Goal: Task Accomplishment & Management: Use online tool/utility

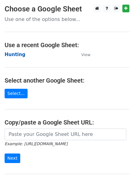
click at [16, 57] on strong "Hunting" at bounding box center [15, 55] width 21 height 6
click at [13, 55] on strong "Hunting" at bounding box center [15, 55] width 21 height 6
click at [10, 54] on strong "Hunting" at bounding box center [15, 55] width 21 height 6
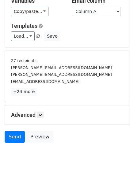
scroll to position [57, 0]
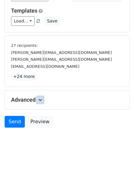
click at [42, 99] on icon at bounding box center [40, 100] width 4 height 4
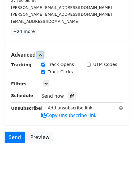
scroll to position [113, 0]
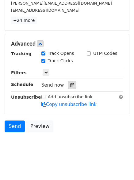
click at [70, 83] on icon at bounding box center [72, 85] width 4 height 4
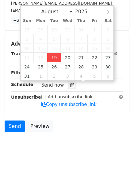
type input "2025-08-19 12:00"
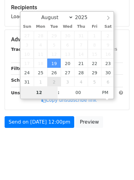
type input "4"
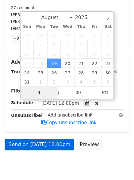
scroll to position [113, 0]
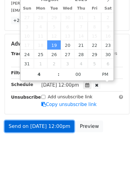
type input "2025-08-19 16:00"
click at [38, 125] on link "Send on Aug 19 at 12:00pm" at bounding box center [40, 126] width 70 height 12
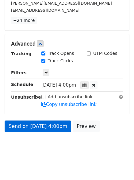
scroll to position [95, 0]
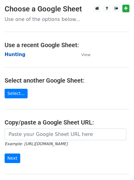
click at [18, 55] on strong "Hunting" at bounding box center [15, 55] width 21 height 6
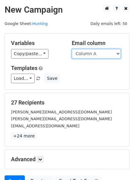
click at [98, 53] on select "Column A Column B Column C Column D" at bounding box center [96, 54] width 49 height 10
select select "Column B"
click at [72, 49] on select "Column A Column B Column C Column D" at bounding box center [96, 54] width 49 height 10
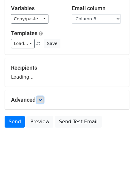
click at [41, 102] on link at bounding box center [40, 99] width 7 height 7
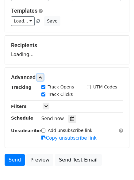
scroll to position [85, 0]
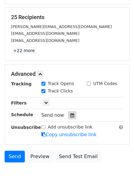
click at [70, 114] on icon at bounding box center [72, 115] width 4 height 4
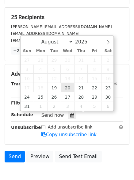
type input "2025-08-20 12:00"
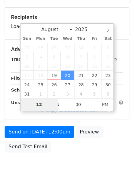
type input "5"
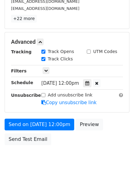
scroll to position [255, 0]
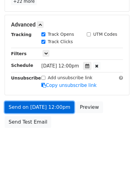
type input "2025-08-20 17:00"
click at [43, 104] on link "Send on Aug 20 at 12:00pm" at bounding box center [40, 107] width 70 height 12
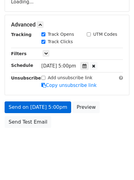
scroll to position [134, 0]
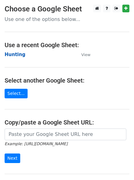
click at [18, 55] on strong "Hunting" at bounding box center [15, 55] width 21 height 6
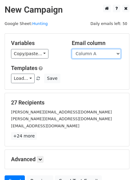
click at [92, 56] on select "Column A Column B Column C Column D" at bounding box center [96, 54] width 49 height 10
select select "Column C"
click at [72, 49] on select "Column A Column B Column C Column D" at bounding box center [96, 54] width 49 height 10
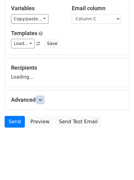
click at [42, 100] on icon at bounding box center [40, 100] width 4 height 4
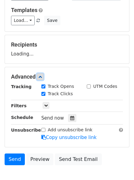
scroll to position [90, 0]
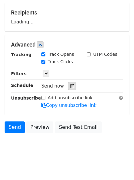
click at [70, 84] on icon at bounding box center [72, 86] width 4 height 4
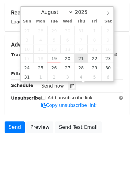
type input "2025-08-21 12:00"
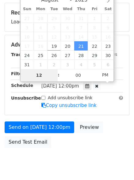
type input "6"
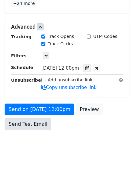
scroll to position [255, 0]
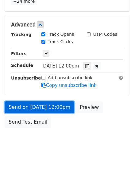
type input "2025-08-21 18:00"
click at [41, 104] on link "Send on Aug 21 at 12:00pm" at bounding box center [40, 107] width 70 height 12
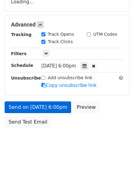
scroll to position [134, 0]
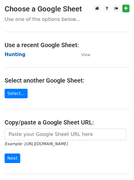
click at [19, 54] on strong "Hunting" at bounding box center [15, 55] width 21 height 6
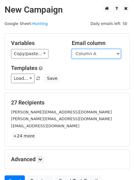
click at [90, 57] on select "Column A Column B Column C Column D" at bounding box center [96, 54] width 49 height 10
select select "Column D"
click at [72, 49] on select "Column A Column B Column C Column D" at bounding box center [96, 54] width 49 height 10
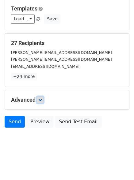
click at [40, 97] on link at bounding box center [40, 99] width 7 height 7
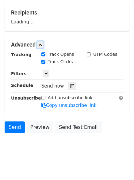
scroll to position [91, 0]
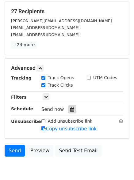
click at [68, 112] on div at bounding box center [72, 109] width 8 height 8
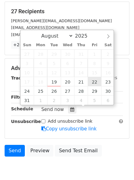
type input "[DATE] 12:00"
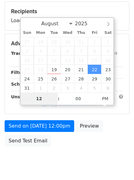
type input "7"
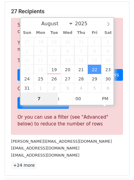
scroll to position [255, 0]
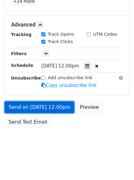
type input "[DATE] 19:00"
click at [43, 106] on link "Send on [DATE] 12:00pm" at bounding box center [40, 107] width 70 height 12
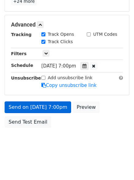
scroll to position [110, 0]
